Goal: Task Accomplishment & Management: Manage account settings

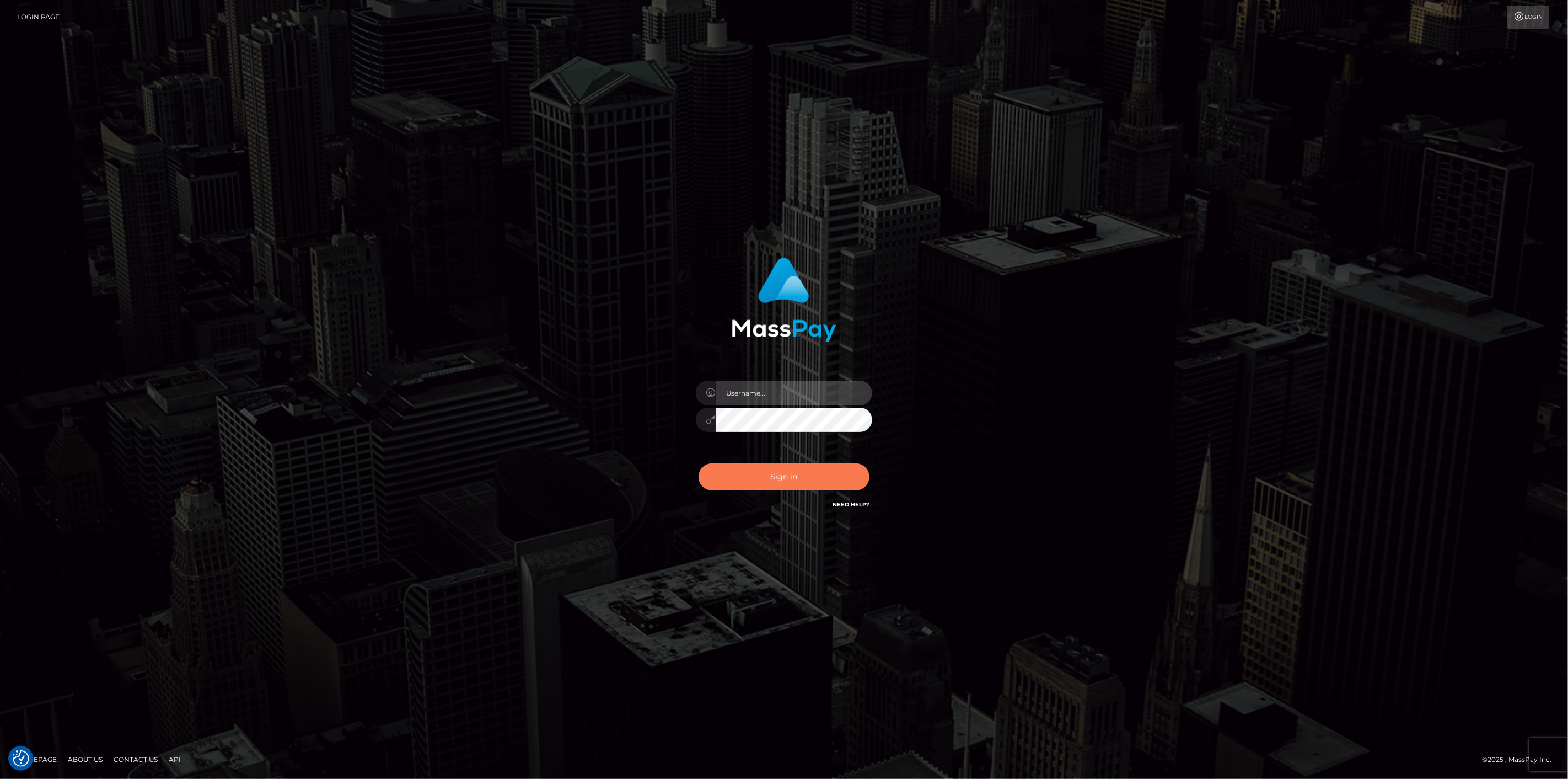
type input "scott.cm"
click at [849, 477] on button "Sign in" at bounding box center [784, 477] width 171 height 27
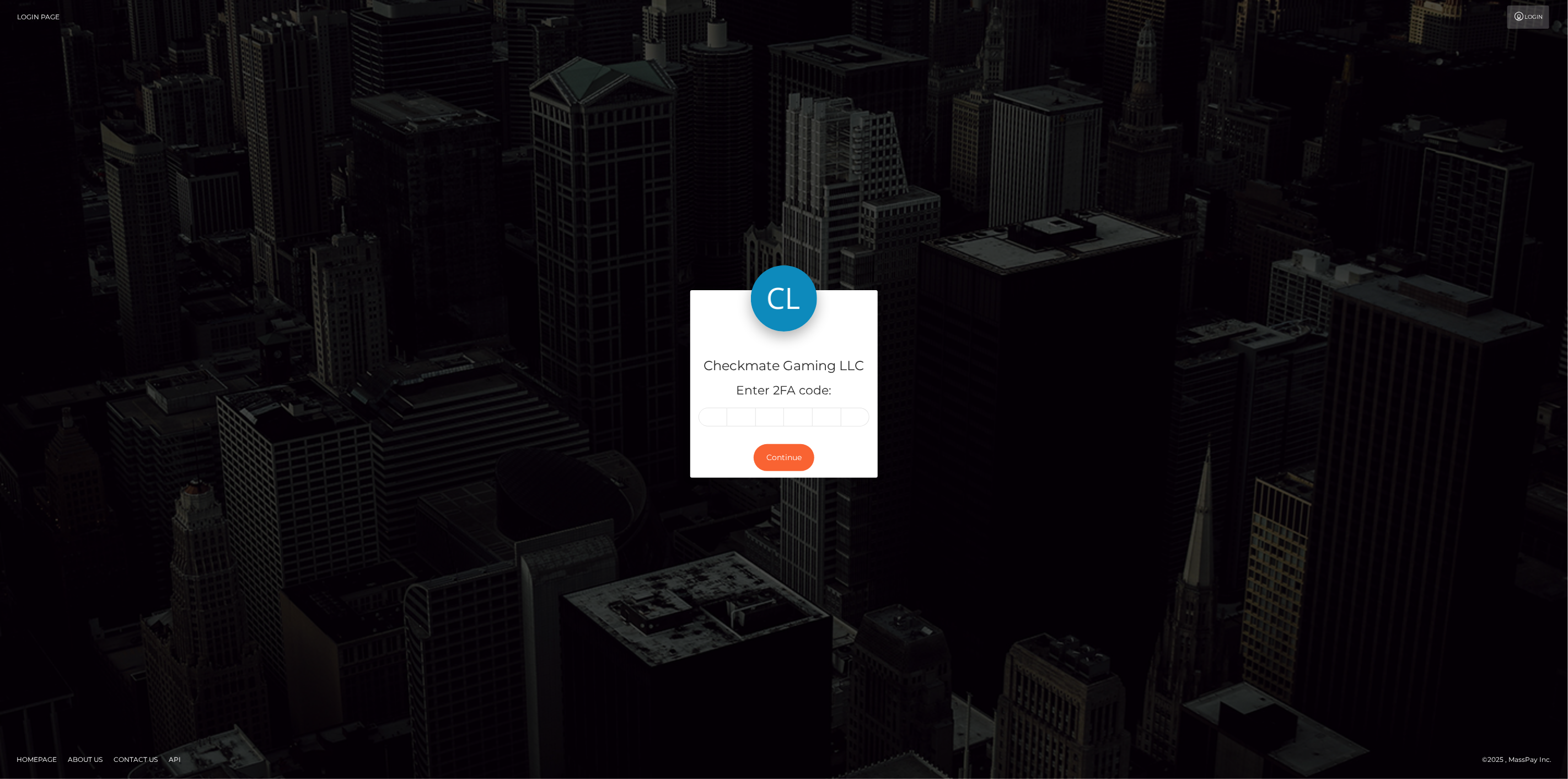
click at [715, 414] on input "text" at bounding box center [713, 417] width 29 height 19
type input "7"
type input "0"
type input "7"
type input "2"
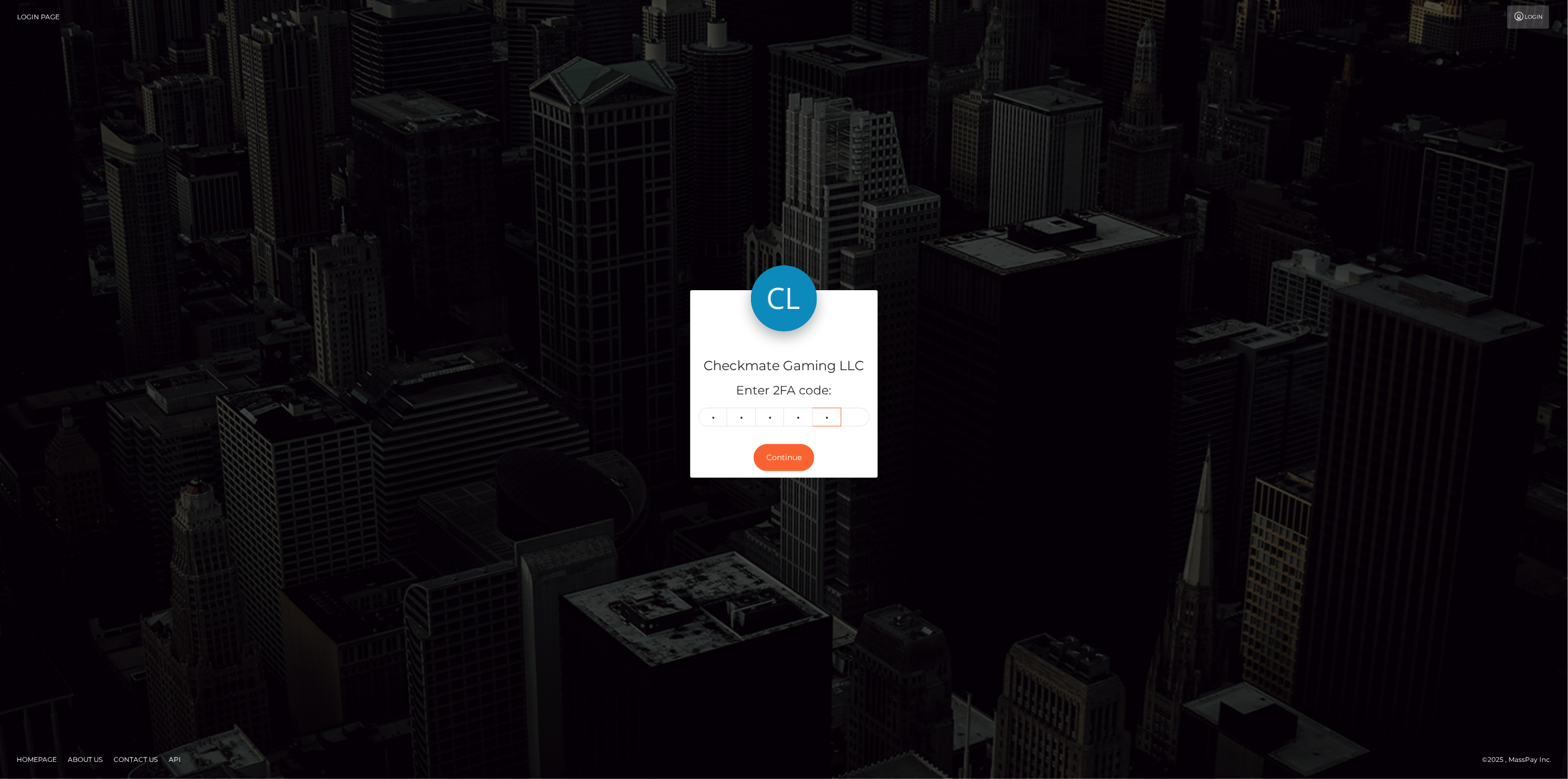
type input "1"
type input "6"
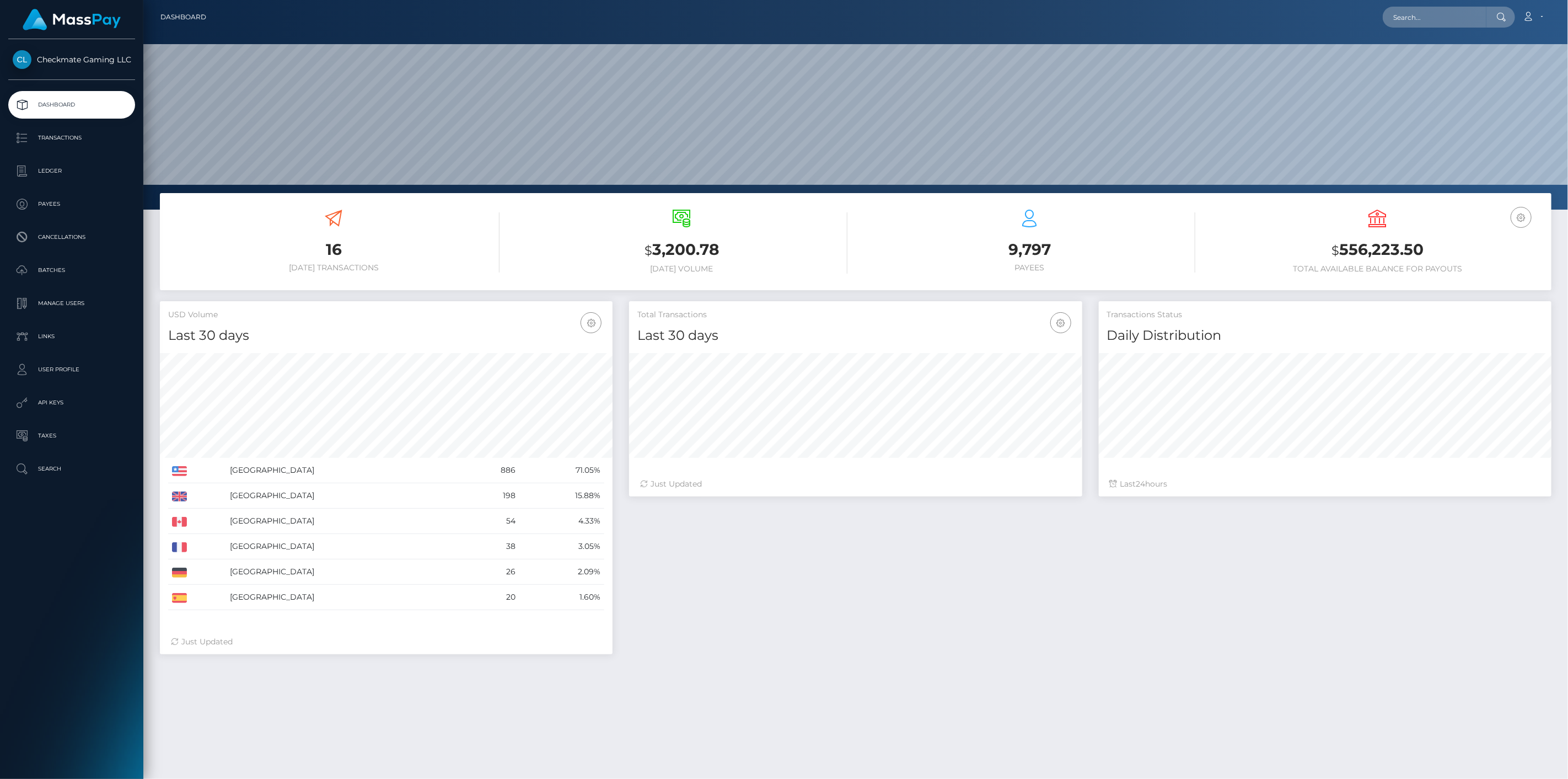
scroll to position [196, 453]
drag, startPoint x: 1432, startPoint y: 251, endPoint x: 1329, endPoint y: 261, distance: 103.5
click at [1329, 261] on h3 "$ 556,223.50" at bounding box center [1377, 250] width 331 height 23
copy h3 "$ 556,223.50"
